Goal: Use online tool/utility: Use online tool/utility

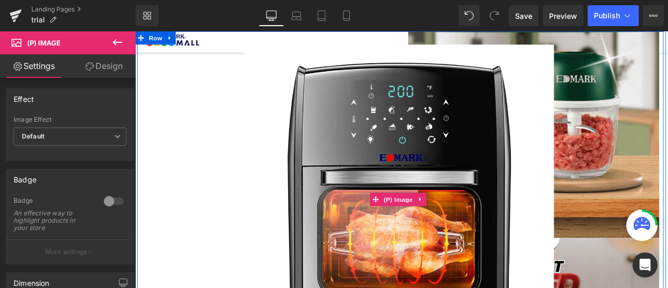
scroll to position [180, 0]
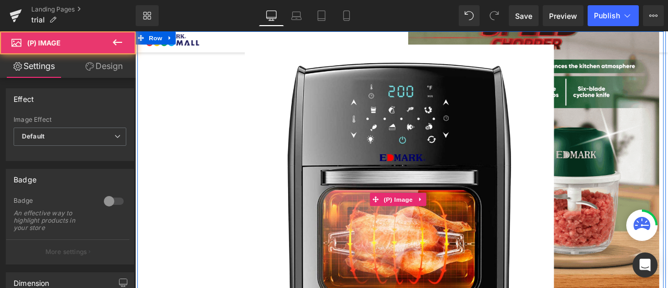
click at [530, 139] on img at bounding box center [448, 230] width 366 height 366
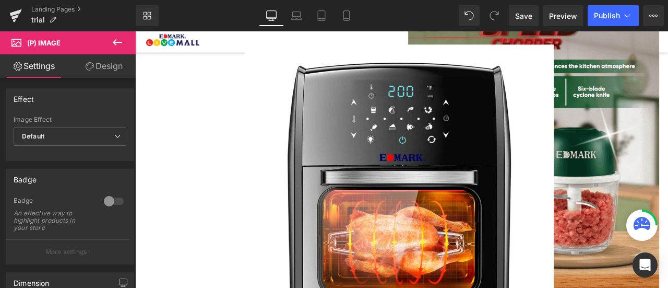
click at [99, 69] on link "Design" at bounding box center [104, 65] width 68 height 23
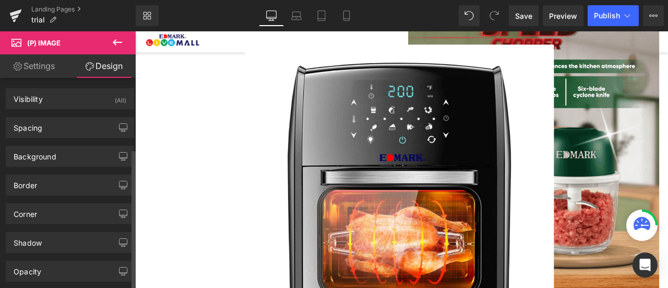
type input "1"
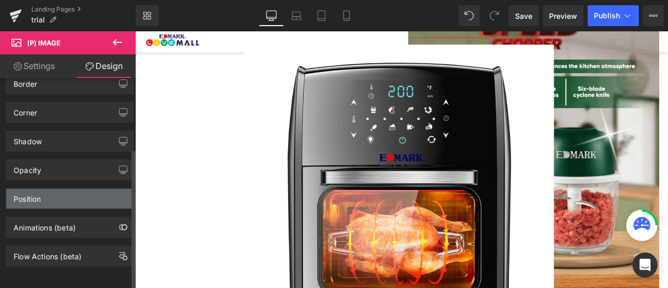
click at [80, 188] on div "Position" at bounding box center [69, 198] width 127 height 20
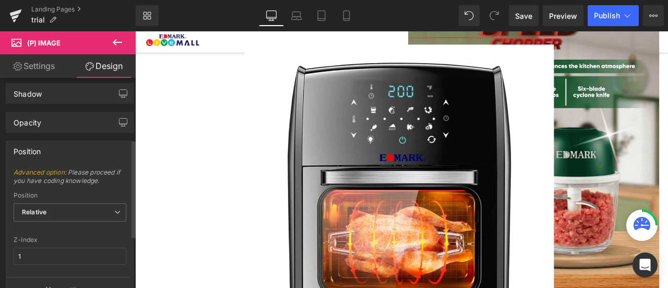
scroll to position [152, 0]
click at [97, 202] on span "Relative" at bounding box center [70, 209] width 113 height 18
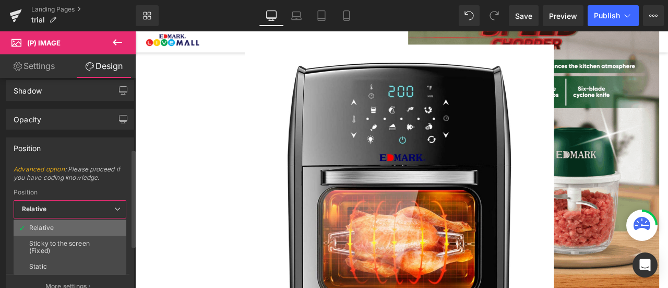
click at [98, 220] on li "Relative" at bounding box center [70, 228] width 113 height 16
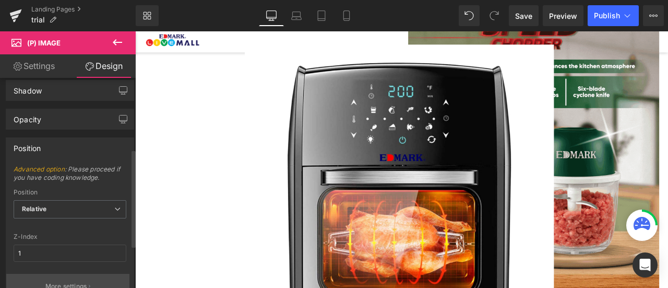
click at [87, 282] on p "More settings" at bounding box center [66, 285] width 42 height 9
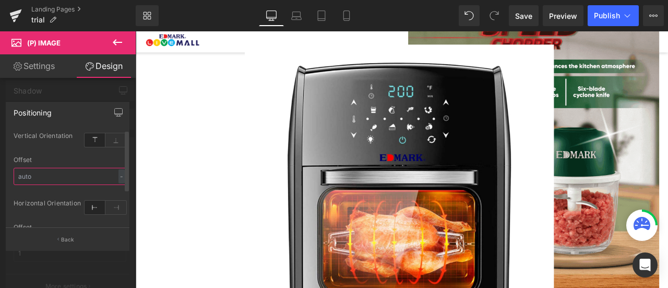
click at [91, 179] on input "text" at bounding box center [70, 176] width 113 height 17
click at [118, 176] on div "-" at bounding box center [121, 176] width 6 height 14
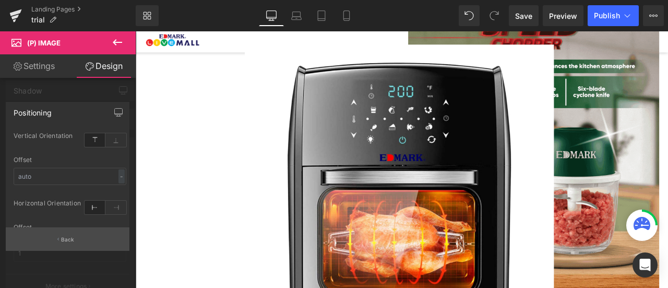
click at [84, 243] on button "Back" at bounding box center [68, 238] width 124 height 23
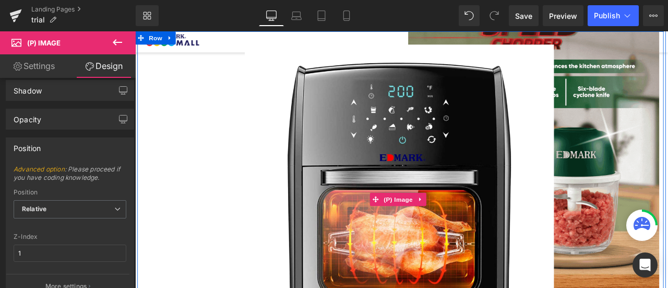
click at [400, 140] on img at bounding box center [448, 230] width 366 height 366
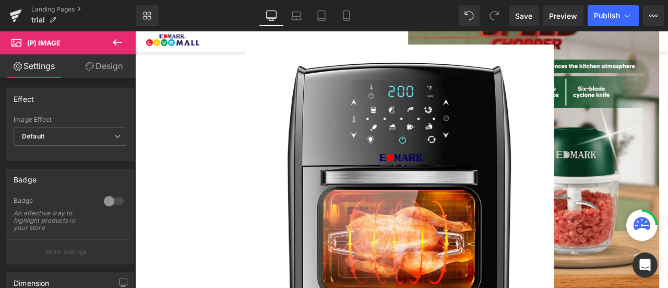
click at [456, 9] on div "Library Desktop Desktop Laptop Tablet Mobile Save Preview Publish Scheduled Vie…" at bounding box center [402, 15] width 532 height 21
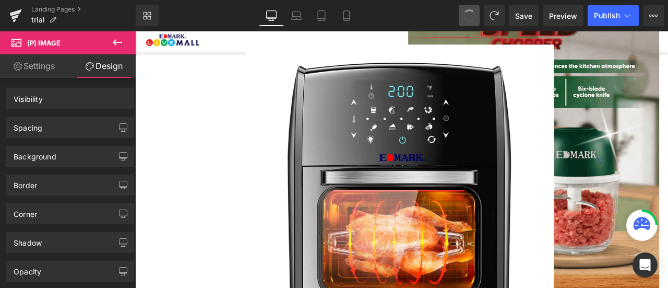
click at [466, 14] on span at bounding box center [469, 15] width 15 height 15
click at [345, 160] on img at bounding box center [448, 230] width 366 height 366
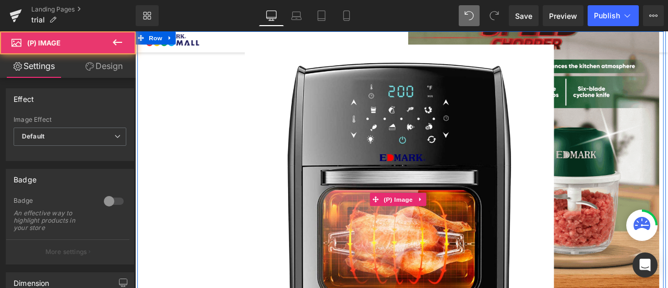
click at [485, 176] on img at bounding box center [448, 230] width 366 height 366
